Goal: Information Seeking & Learning: Learn about a topic

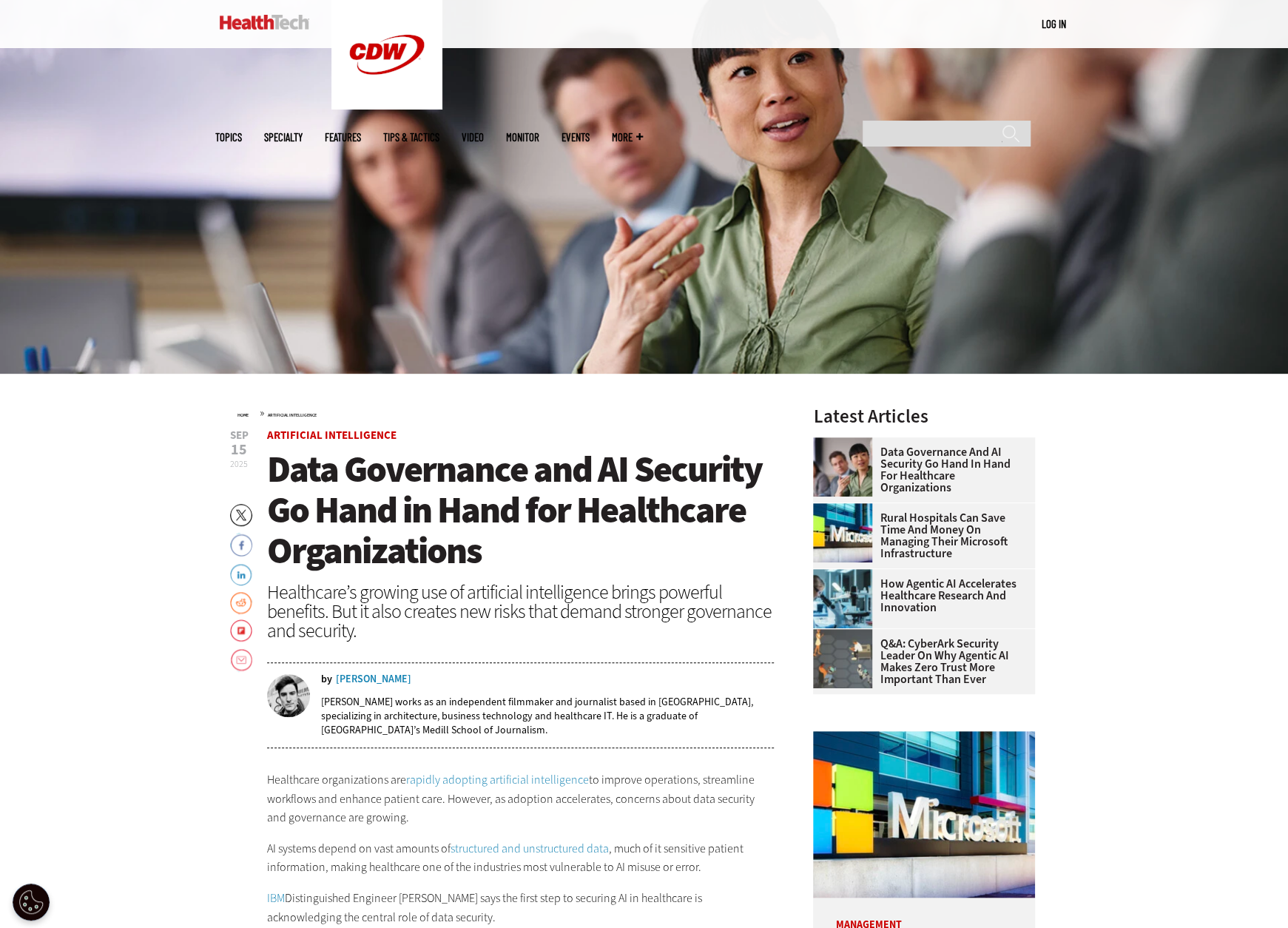
scroll to position [444, 0]
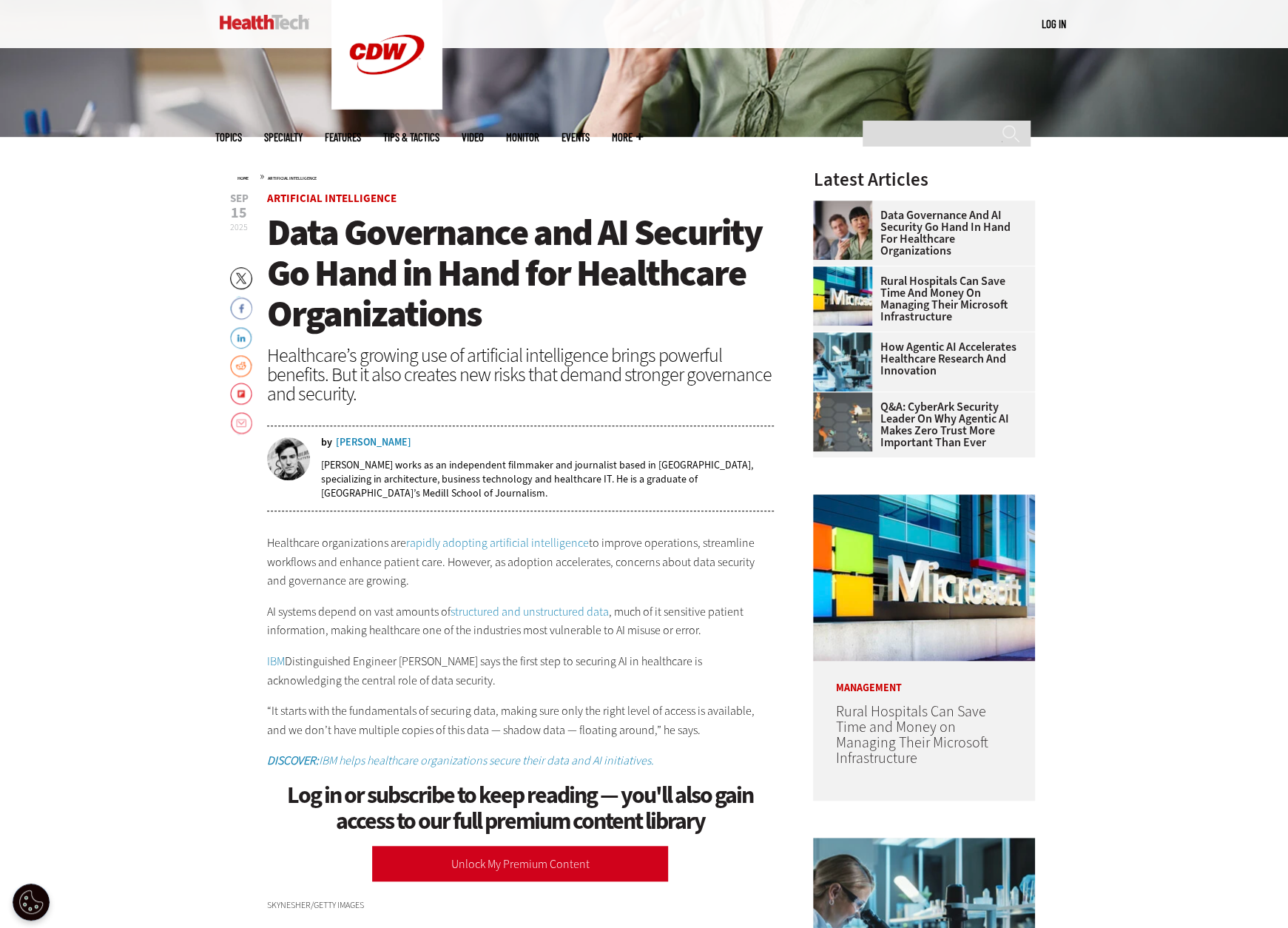
click at [509, 207] on header "Sep 15 2025 Twitter Facebook LinkedIn Reddit Flipboard Email Artificial Intelli…" at bounding box center [521, 352] width 508 height 318
click at [518, 238] on span "Data Governance and AI Security Go Hand in Hand for Healthcare Organizations" at bounding box center [515, 273] width 495 height 130
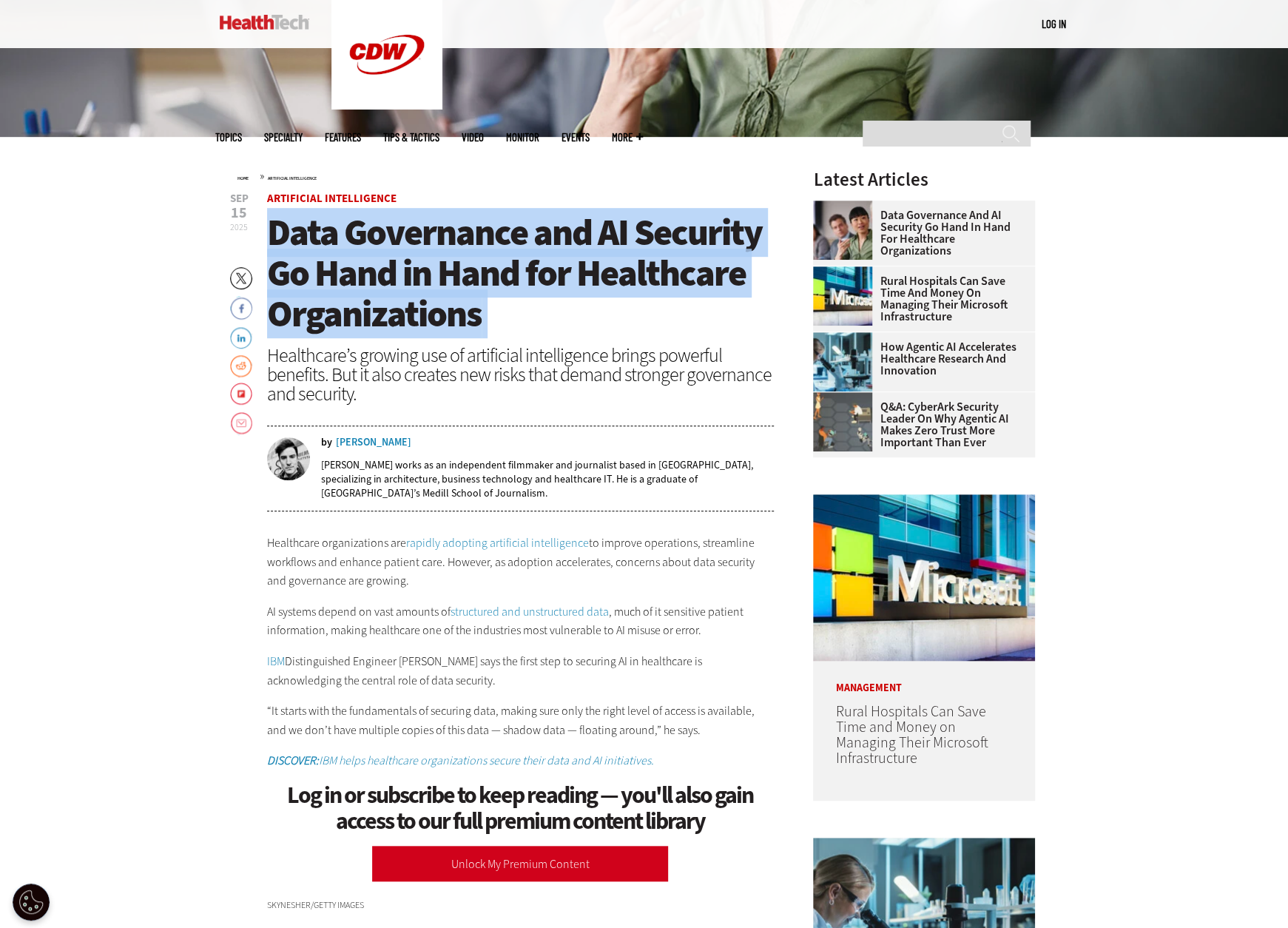
click at [518, 238] on span "Data Governance and AI Security Go Hand in Hand for Healthcare Organizations" at bounding box center [515, 273] width 495 height 130
copy header "Data Governance and AI Security Go Hand in Hand for Healthcare Organizations"
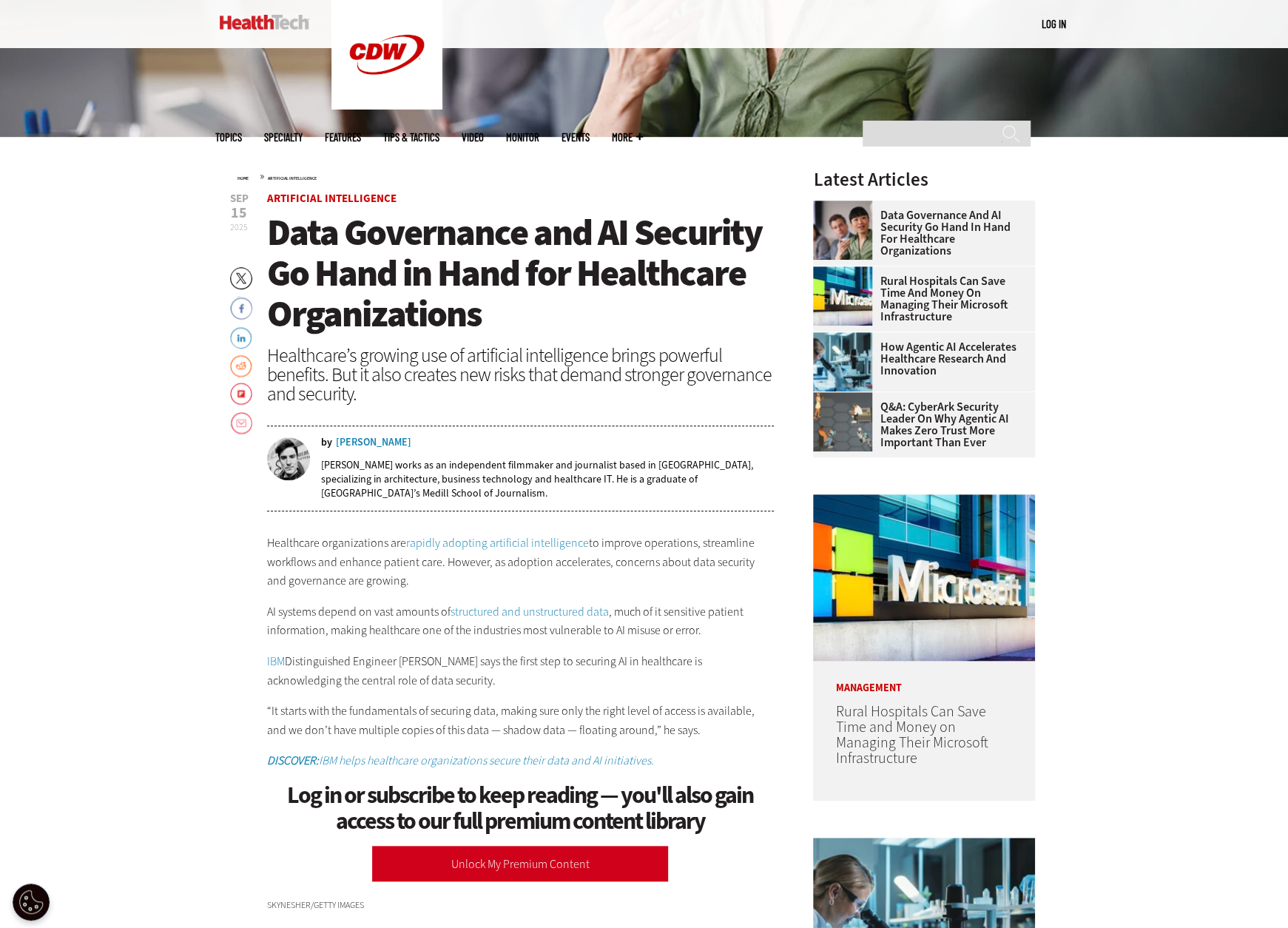
click at [546, 350] on div "Healthcare’s growing use of artificial intelligence brings powerful benefits. B…" at bounding box center [521, 374] width 508 height 58
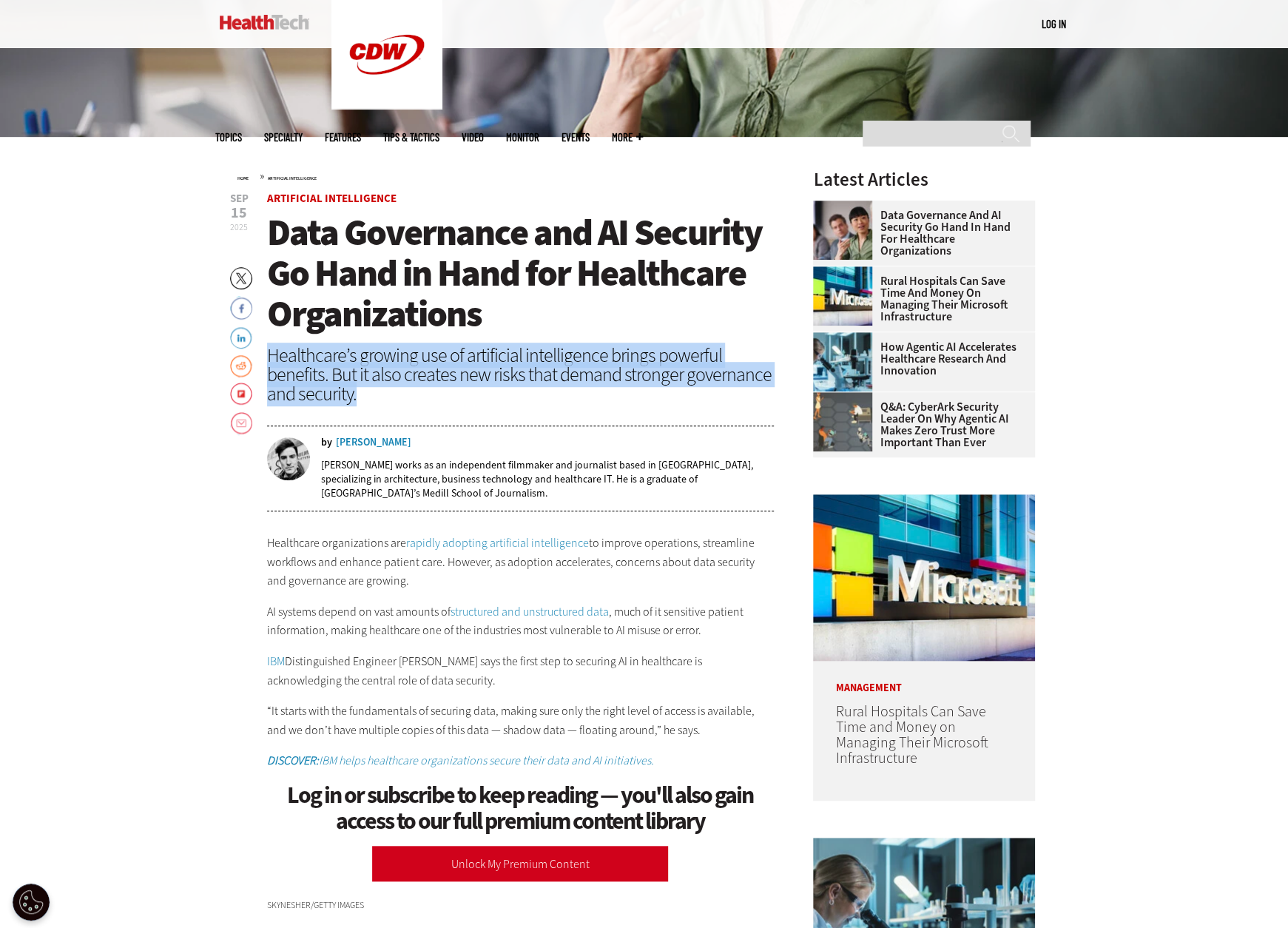
click at [546, 350] on div "Healthcare’s growing use of artificial intelligence brings powerful benefits. B…" at bounding box center [521, 374] width 508 height 58
copy header "Healthcare’s growing use of artificial intelligence brings powerful benefits. B…"
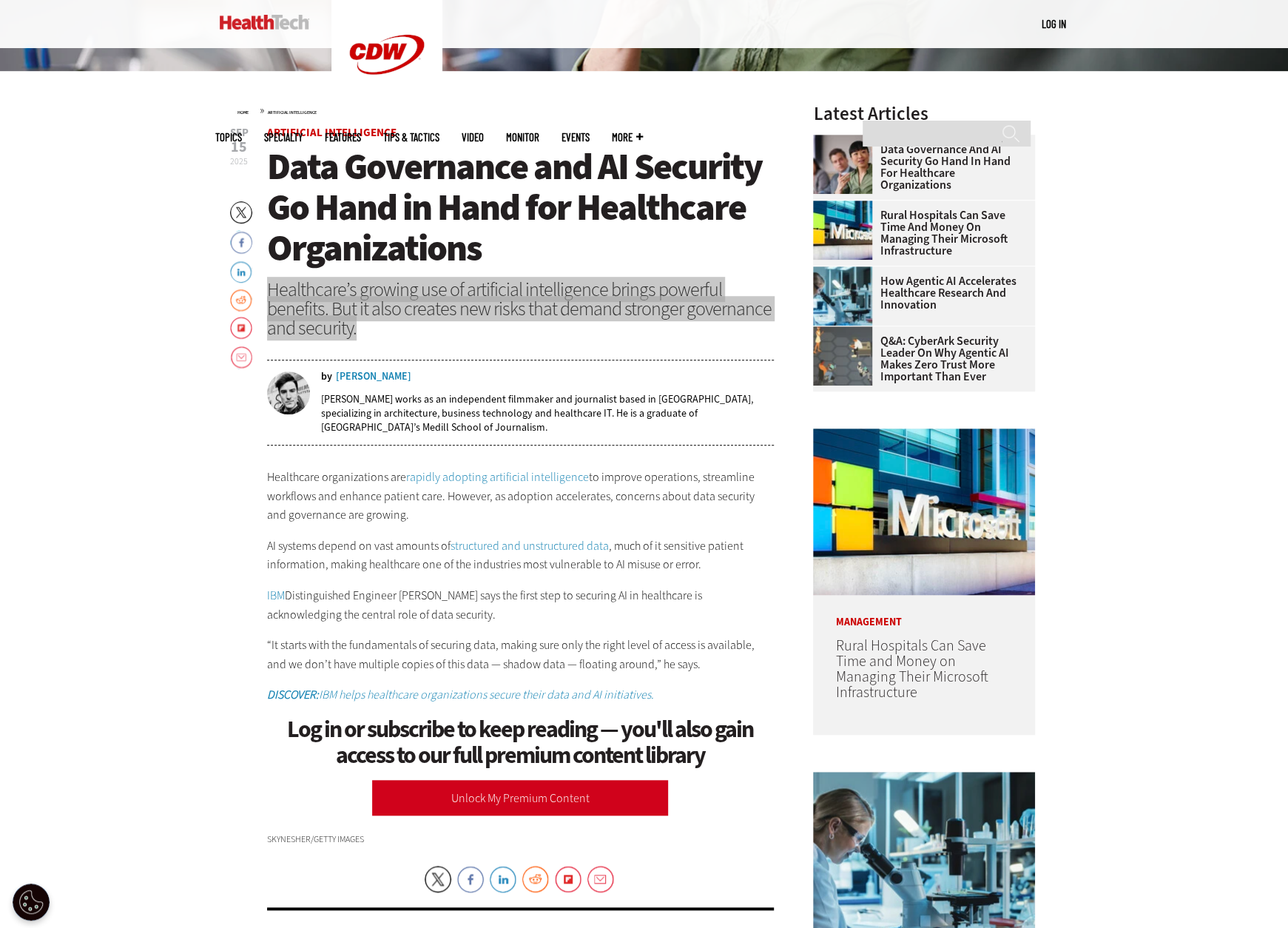
scroll to position [666, 0]
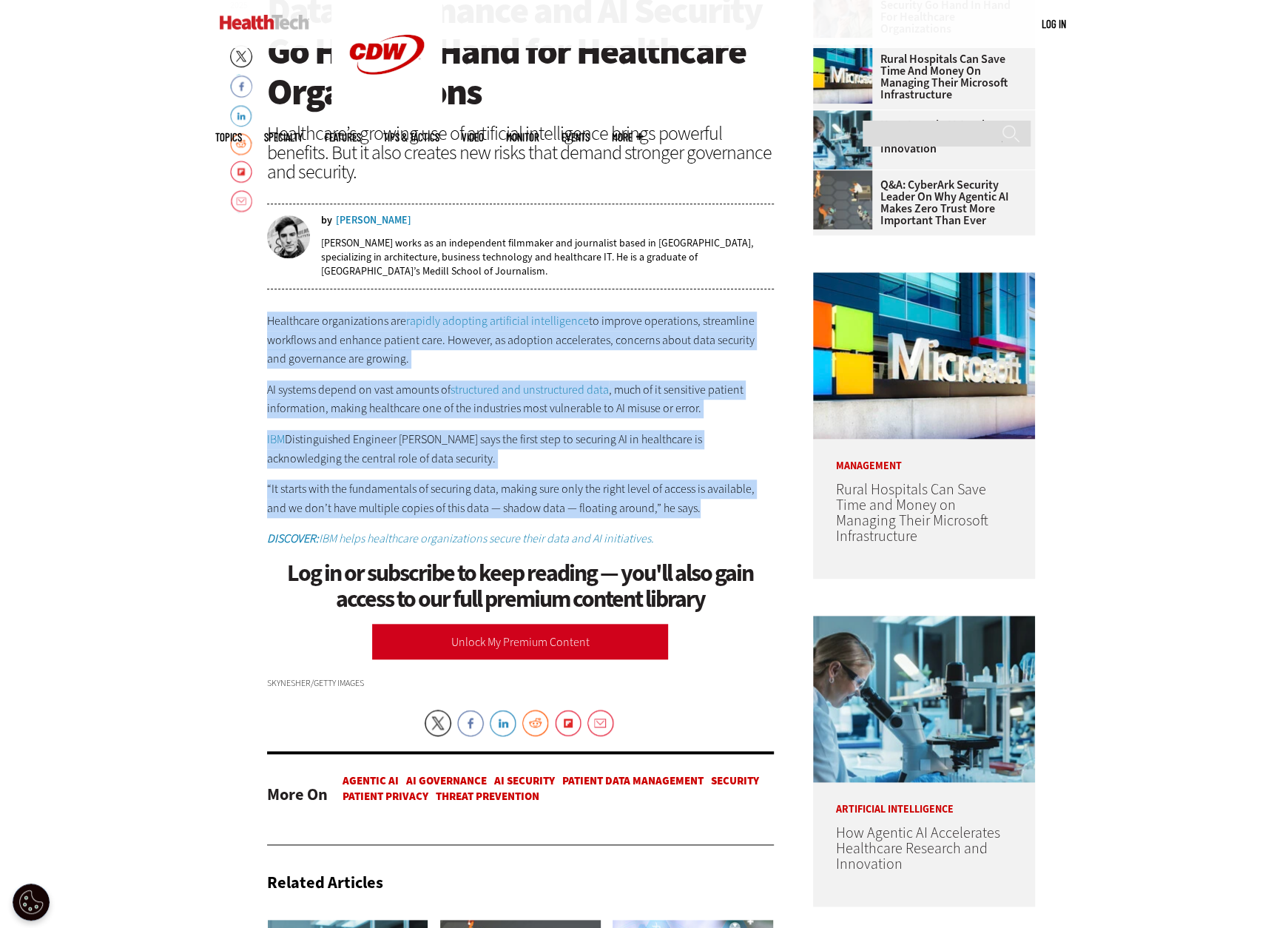
drag, startPoint x: 623, startPoint y: 494, endPoint x: 222, endPoint y: 312, distance: 440.4
click at [222, 312] on main "Home » Artificial Intelligence Close New AI Research From CDW See how IT leader…" at bounding box center [644, 683] width 858 height 1537
copy section "Healthcare organizations are rapidly adopting artificial intelligence to improv…"
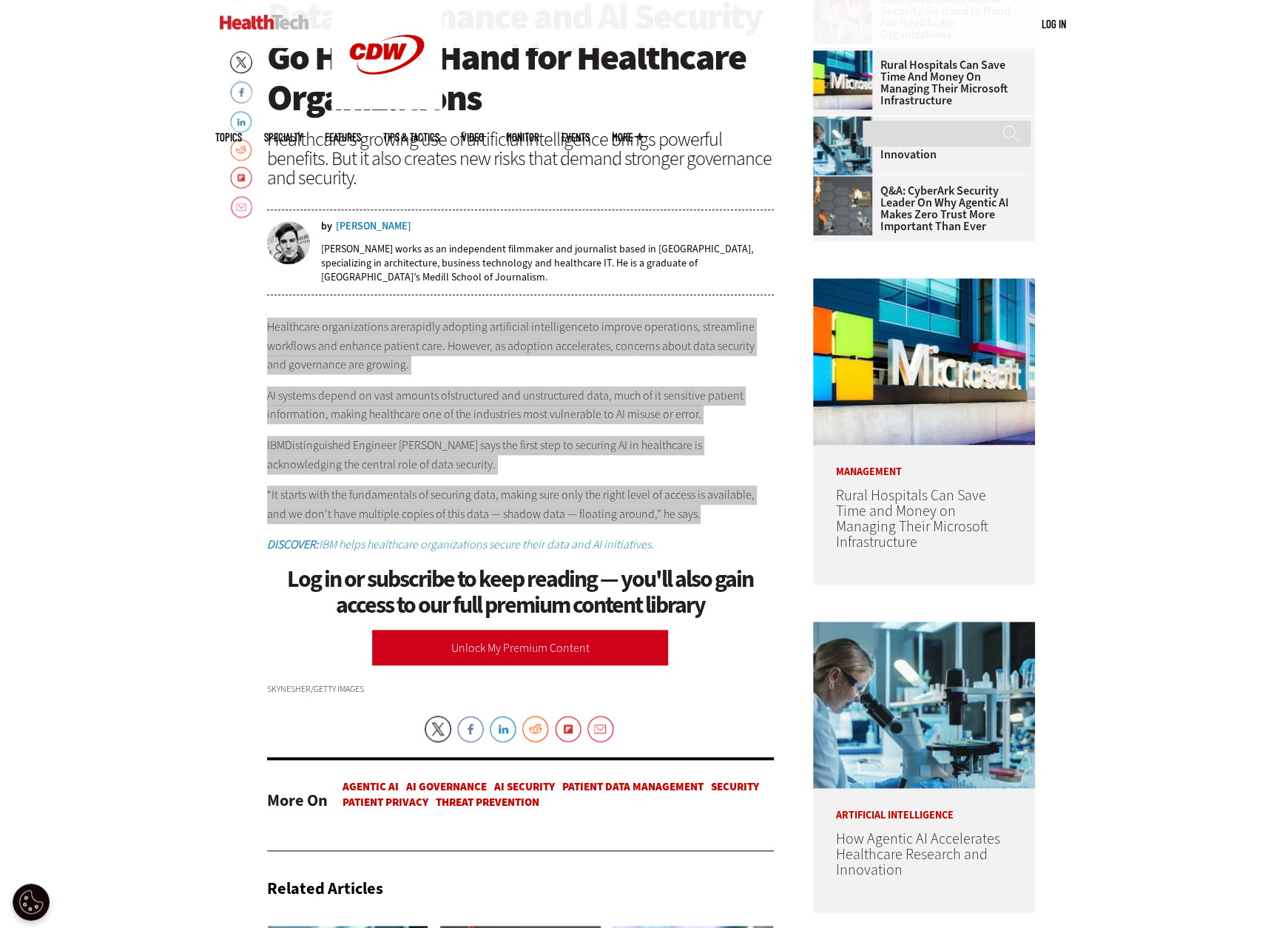
scroll to position [295, 0]
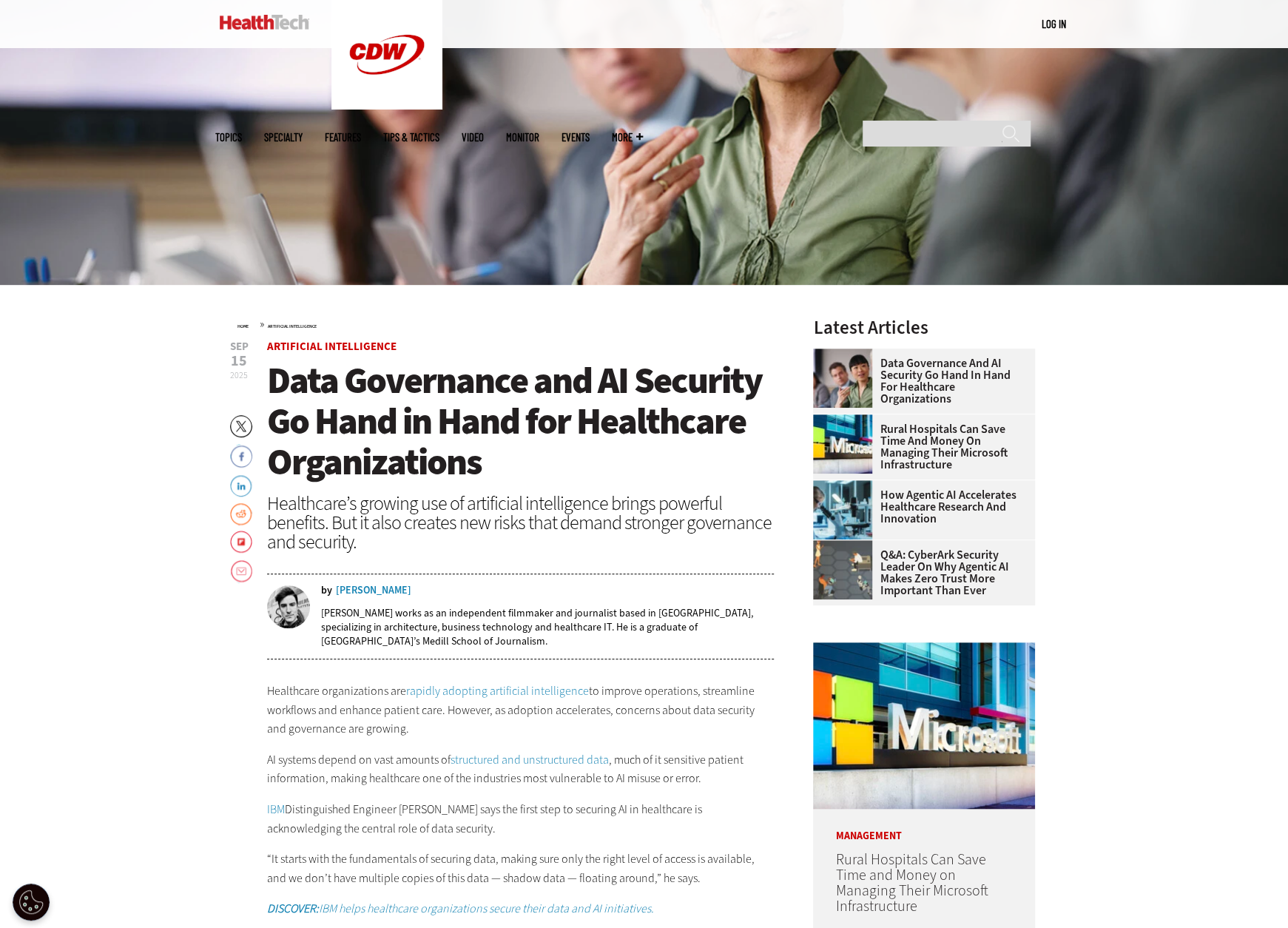
click at [470, 405] on span "Data Governance and AI Security Go Hand in Hand for Healthcare Organizations" at bounding box center [515, 421] width 495 height 130
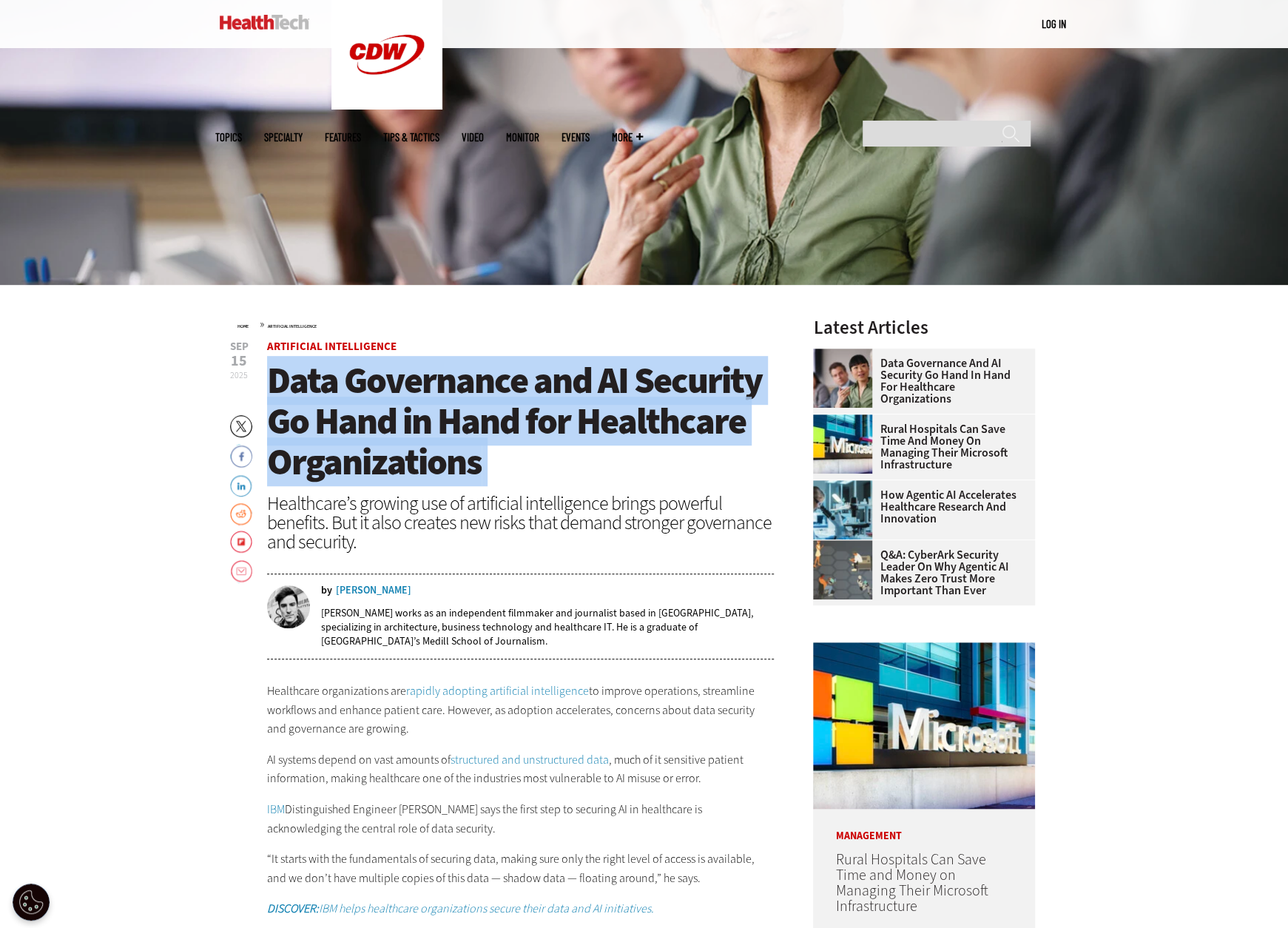
click at [470, 405] on span "Data Governance and AI Security Go Hand in Hand for Healthcare Organizations" at bounding box center [515, 421] width 495 height 130
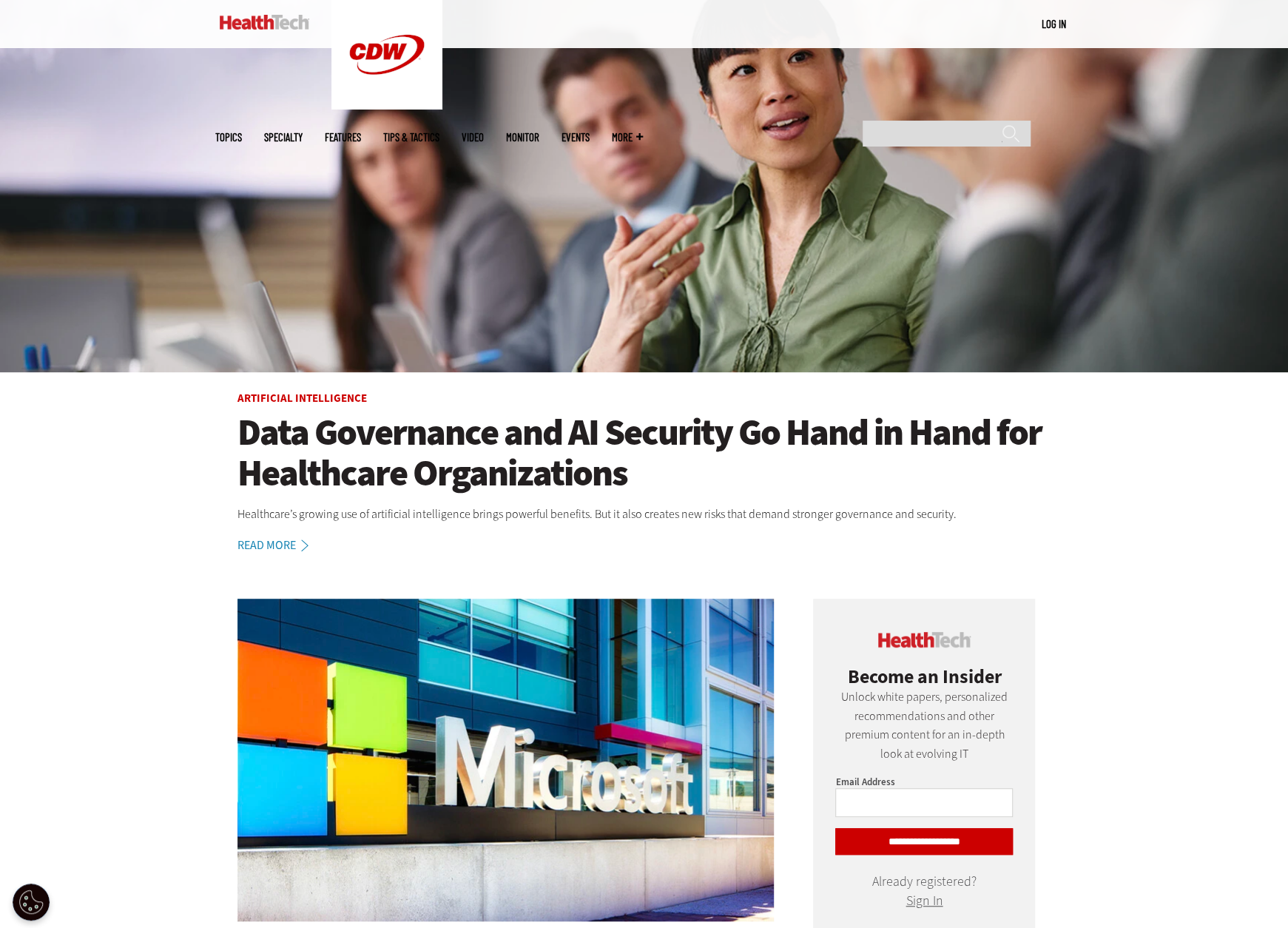
scroll to position [370, 0]
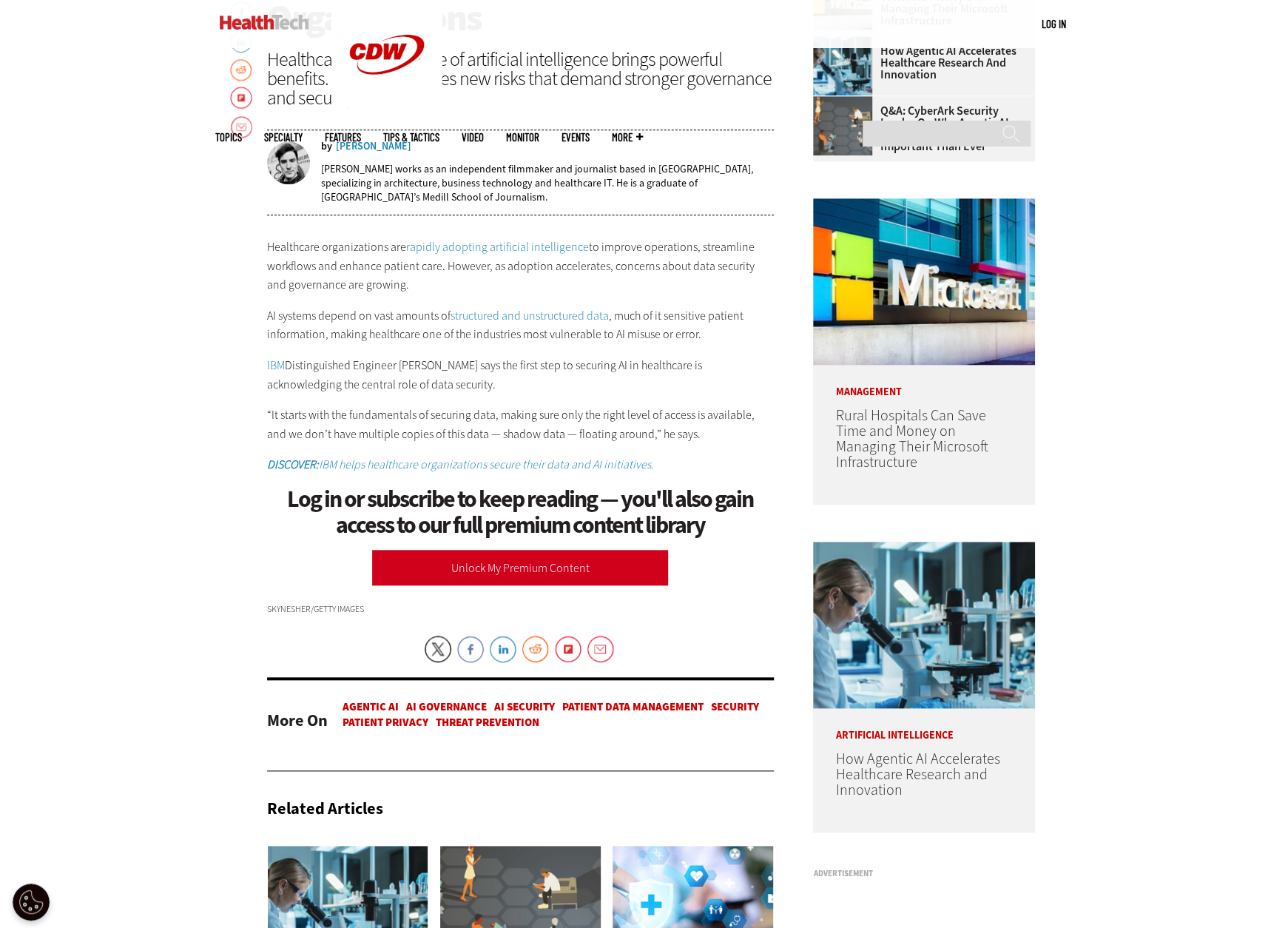
scroll to position [735, 0]
